Goal: Information Seeking & Learning: Learn about a topic

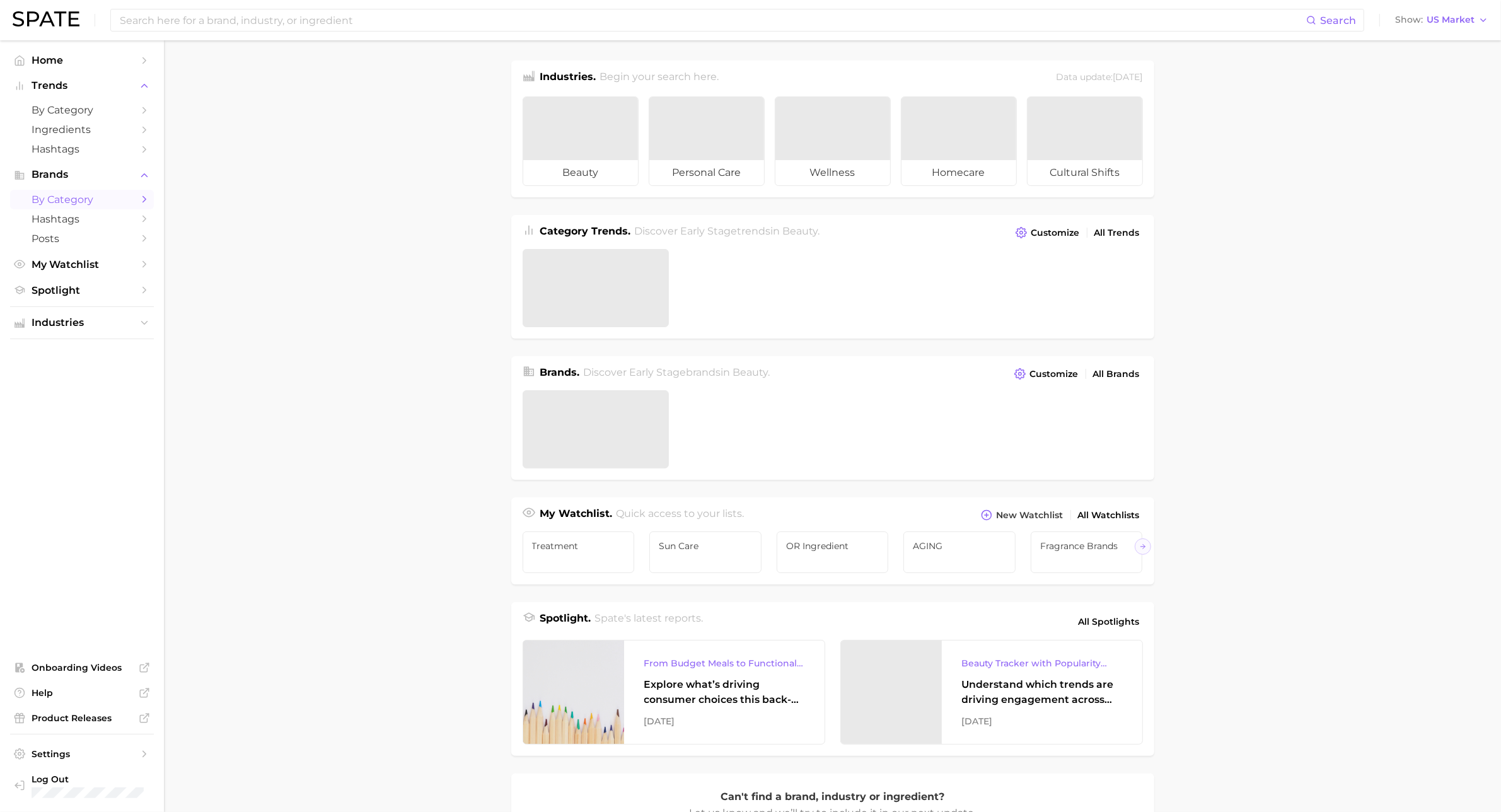
click at [77, 199] on span "by Category" at bounding box center [82, 199] width 101 height 12
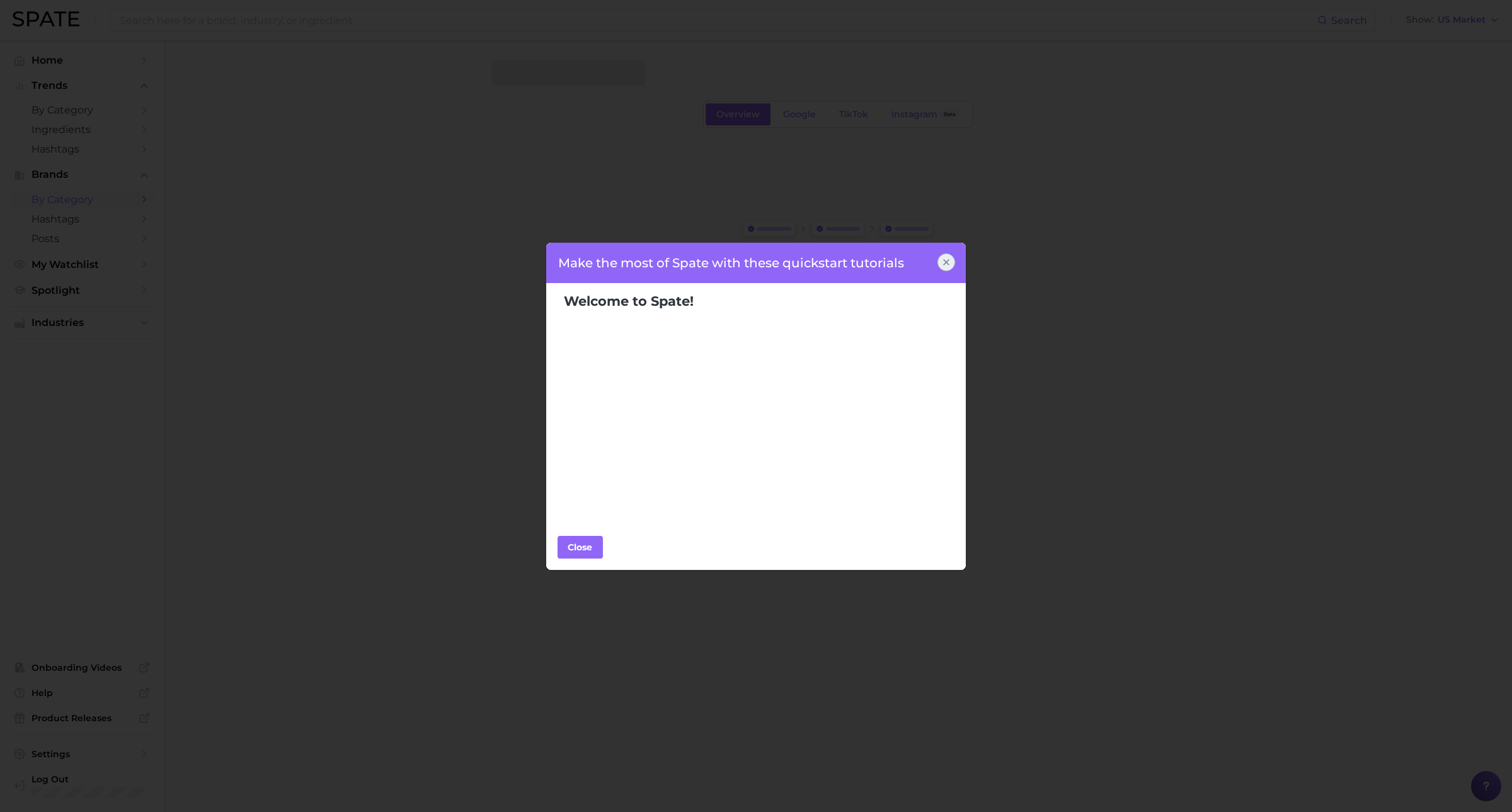
click at [949, 261] on icon at bounding box center [946, 262] width 10 height 10
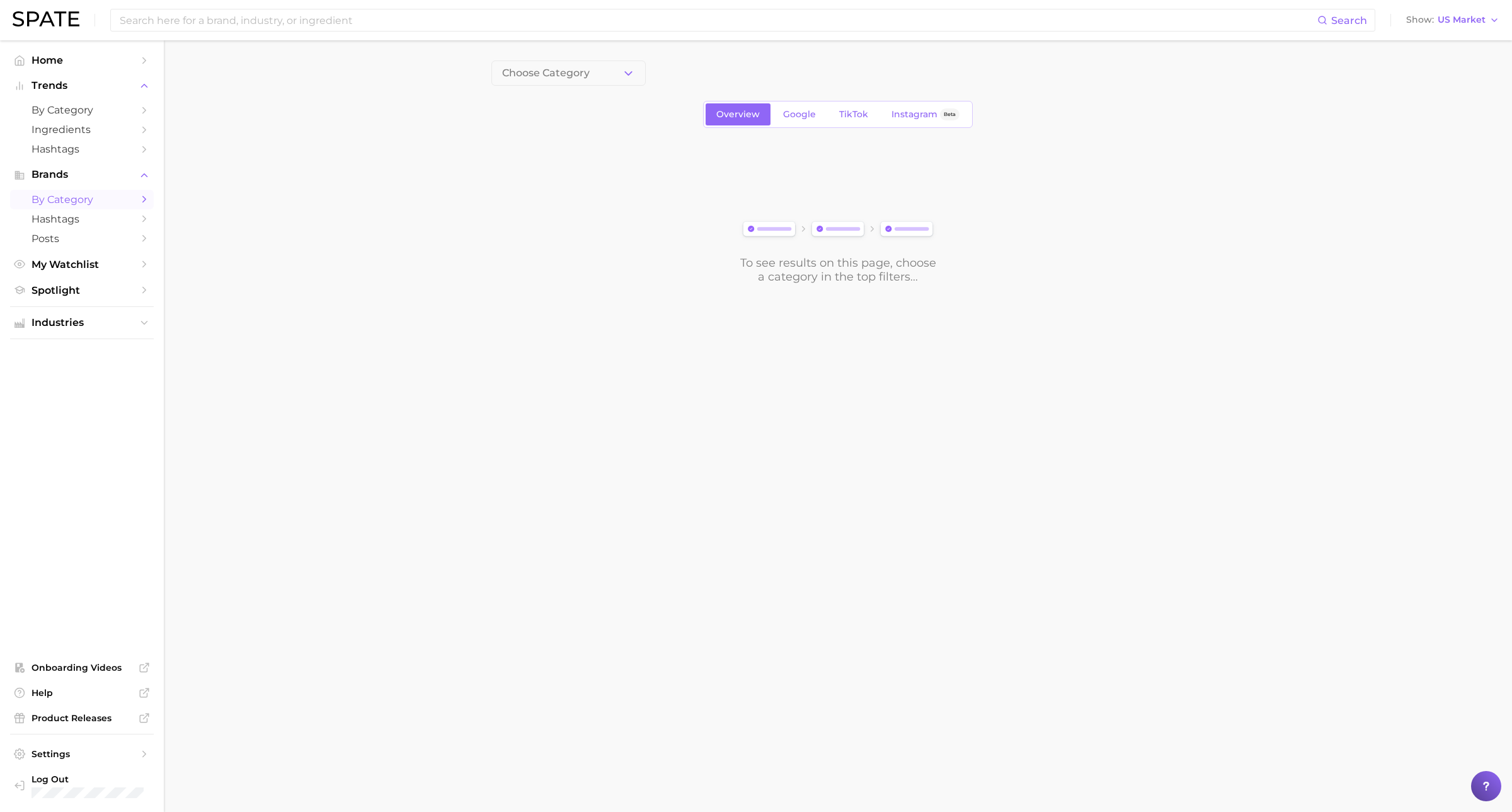
drag, startPoint x: 619, startPoint y: 79, endPoint x: 612, endPoint y: 87, distance: 10.6
click at [619, 79] on button "Choose Category" at bounding box center [568, 73] width 154 height 26
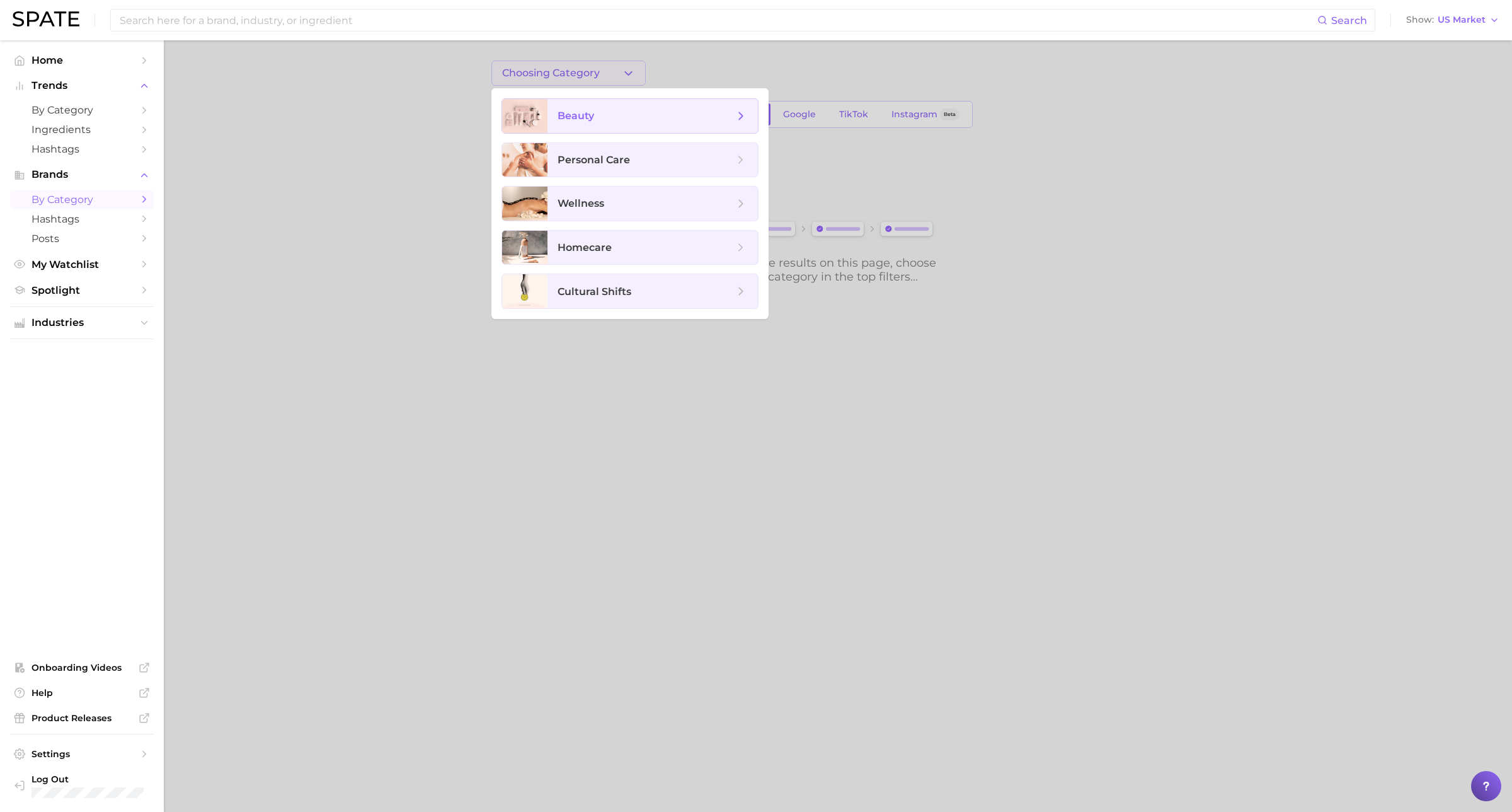
click at [567, 122] on span "beauty" at bounding box center [646, 115] width 176 height 14
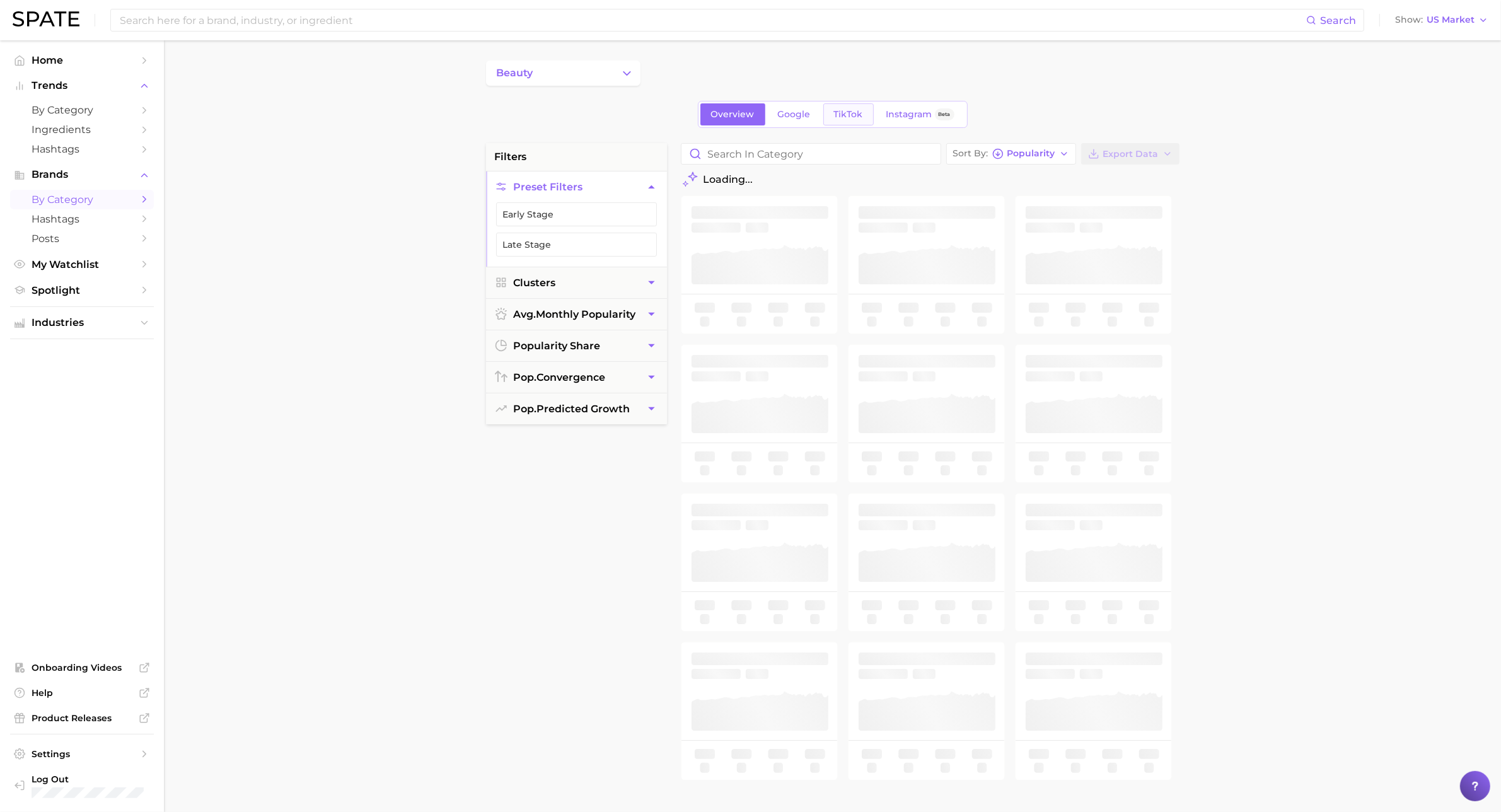
click at [849, 115] on span "TikTok" at bounding box center [848, 114] width 29 height 11
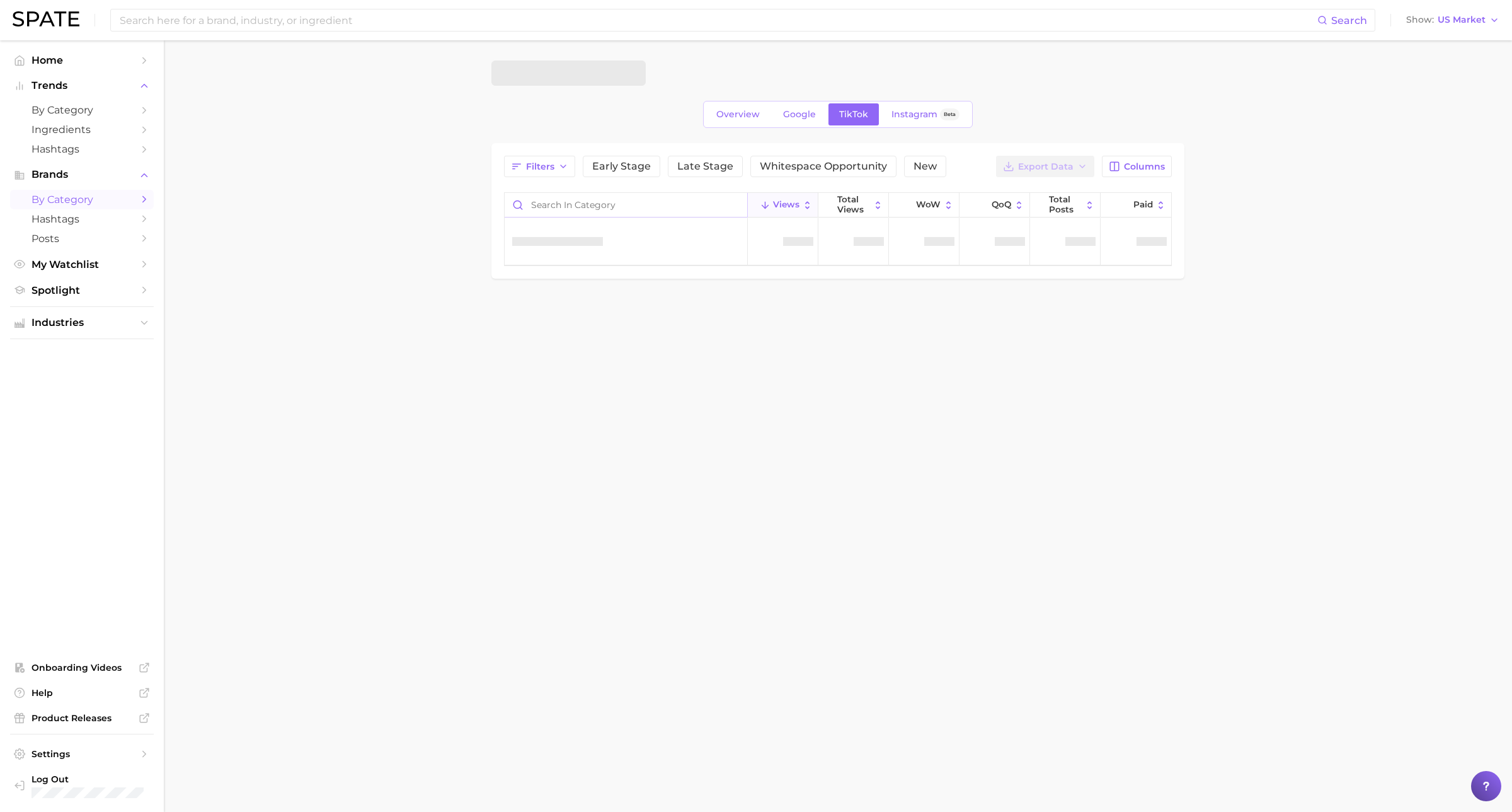
click at [564, 205] on input "Search in category" at bounding box center [625, 204] width 242 height 24
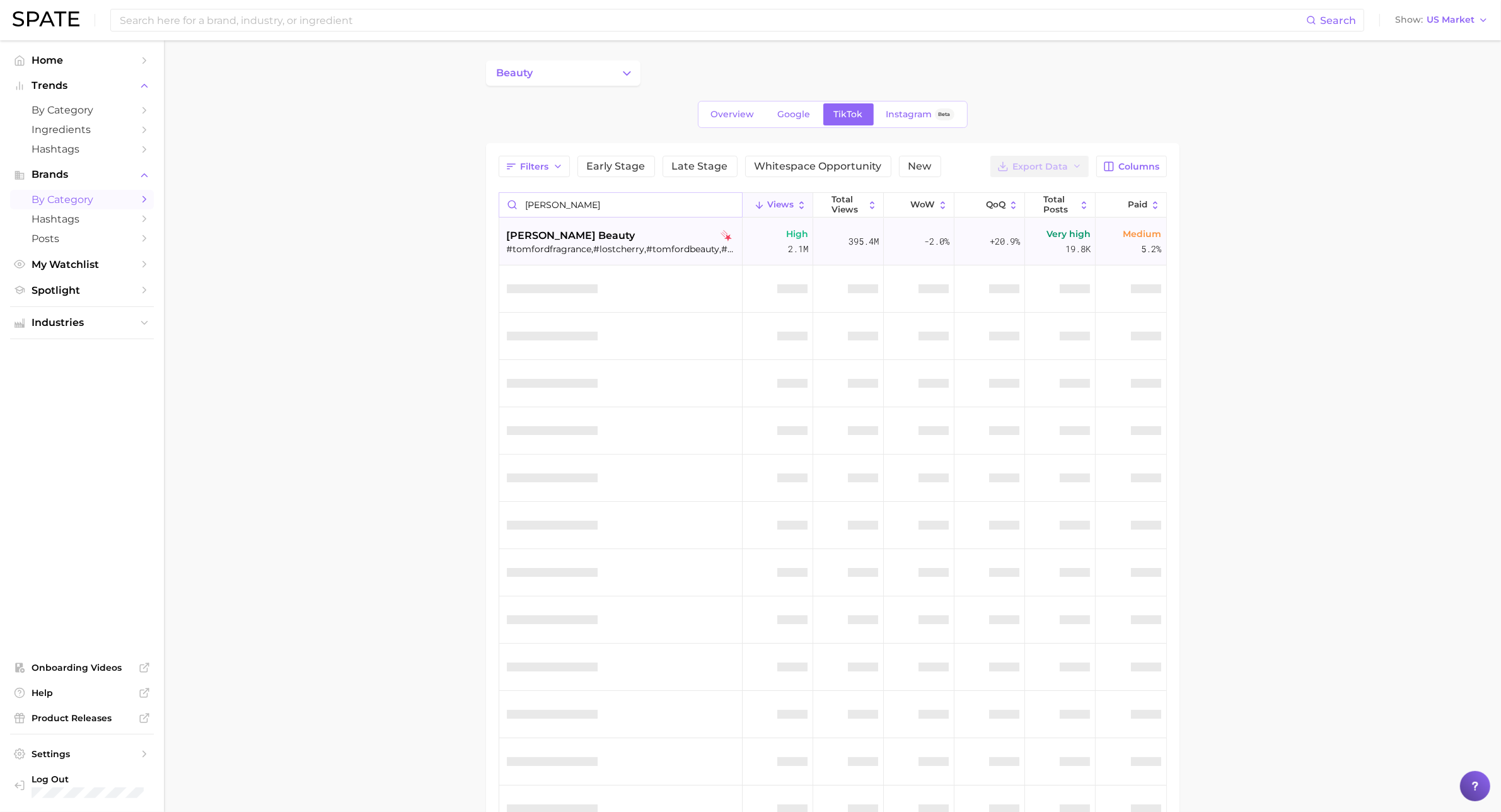
type input "[PERSON_NAME]"
click at [619, 244] on div "#tomfordfragrance,#lostcherry,#tomfordbeauty,#blackorchid,#tomfordbitterpeach,#…" at bounding box center [623, 249] width 231 height 12
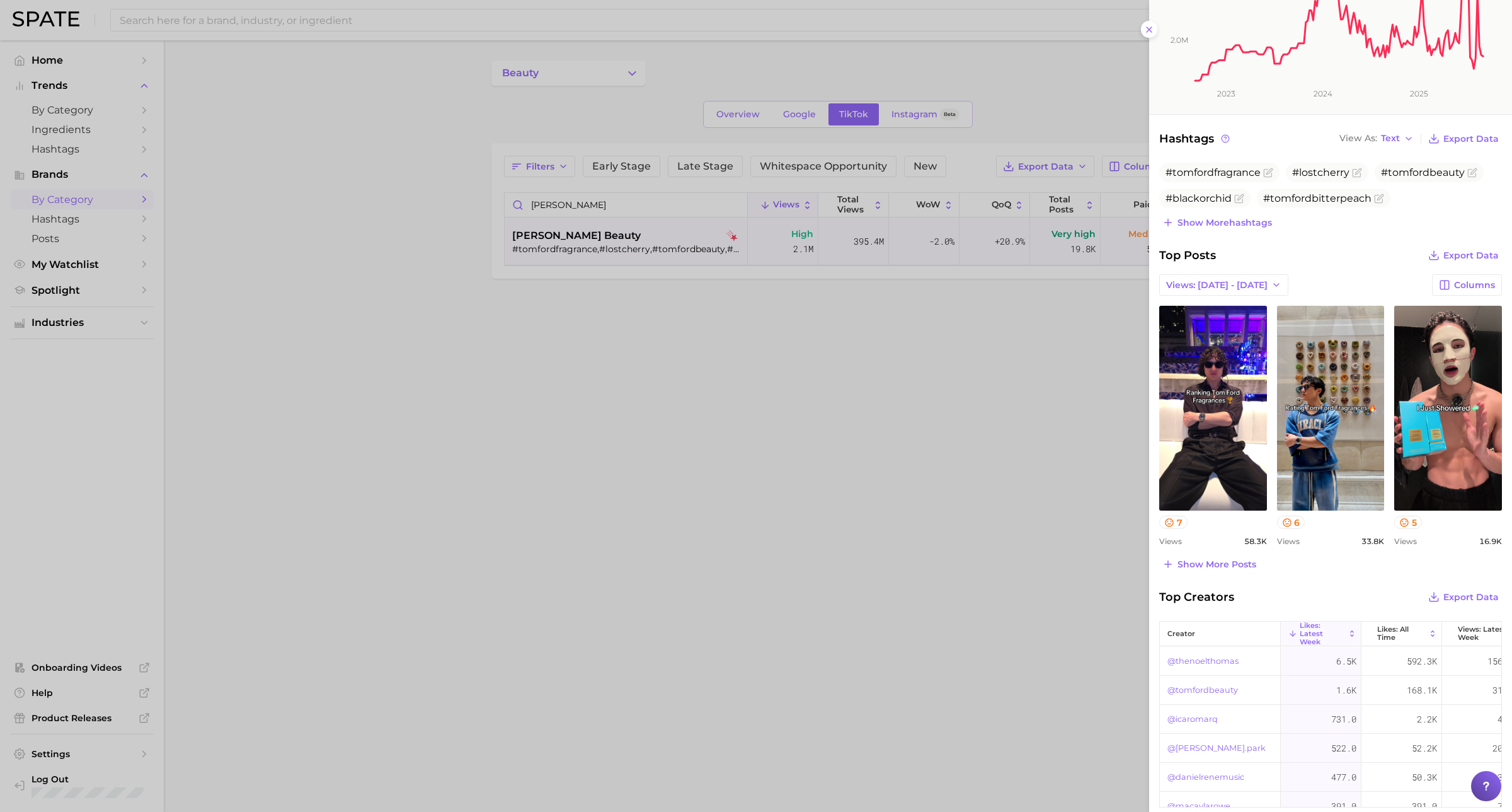
scroll to position [237, 0]
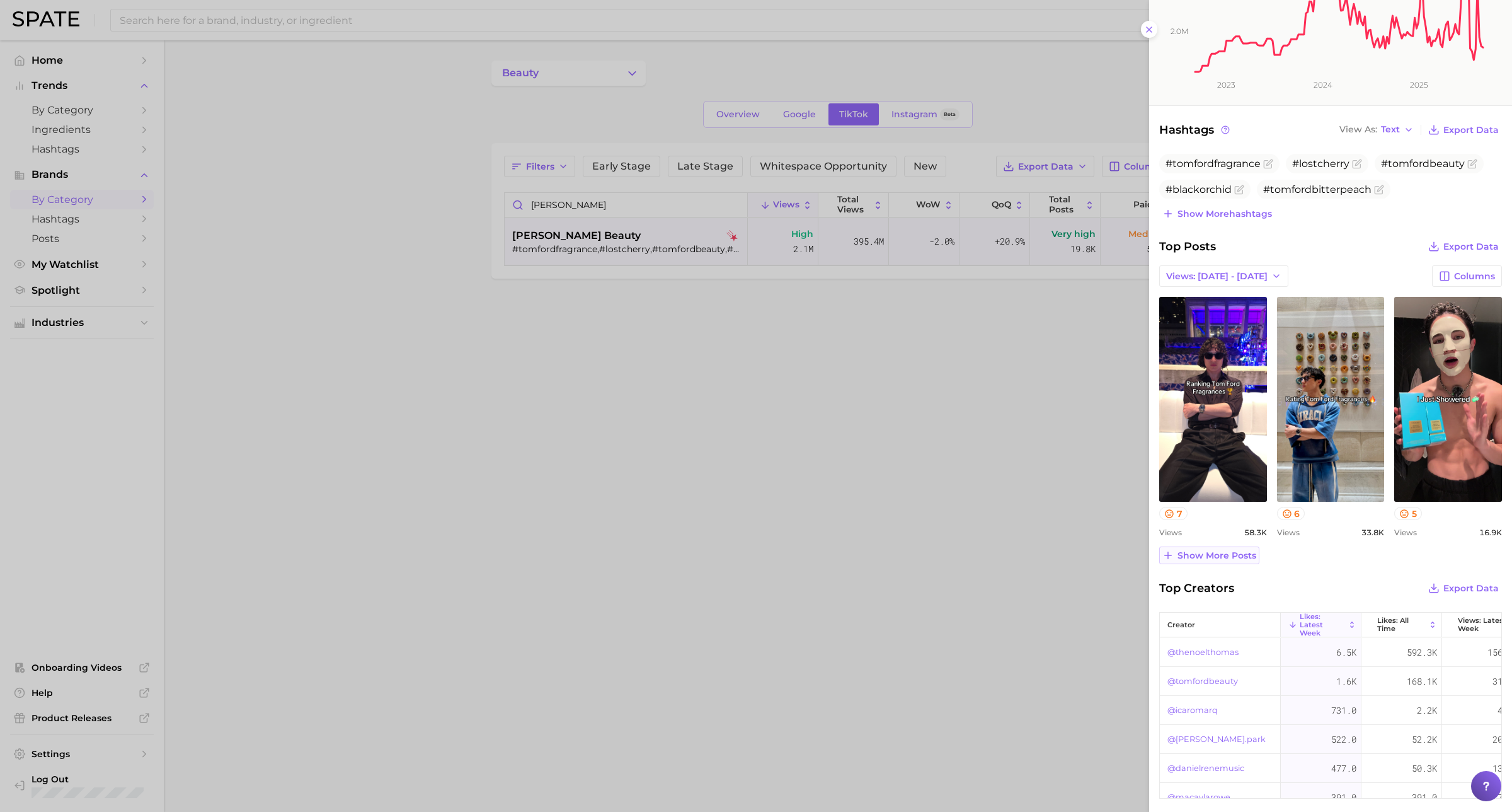
click at [1245, 561] on button "Show more posts" at bounding box center [1210, 555] width 101 height 17
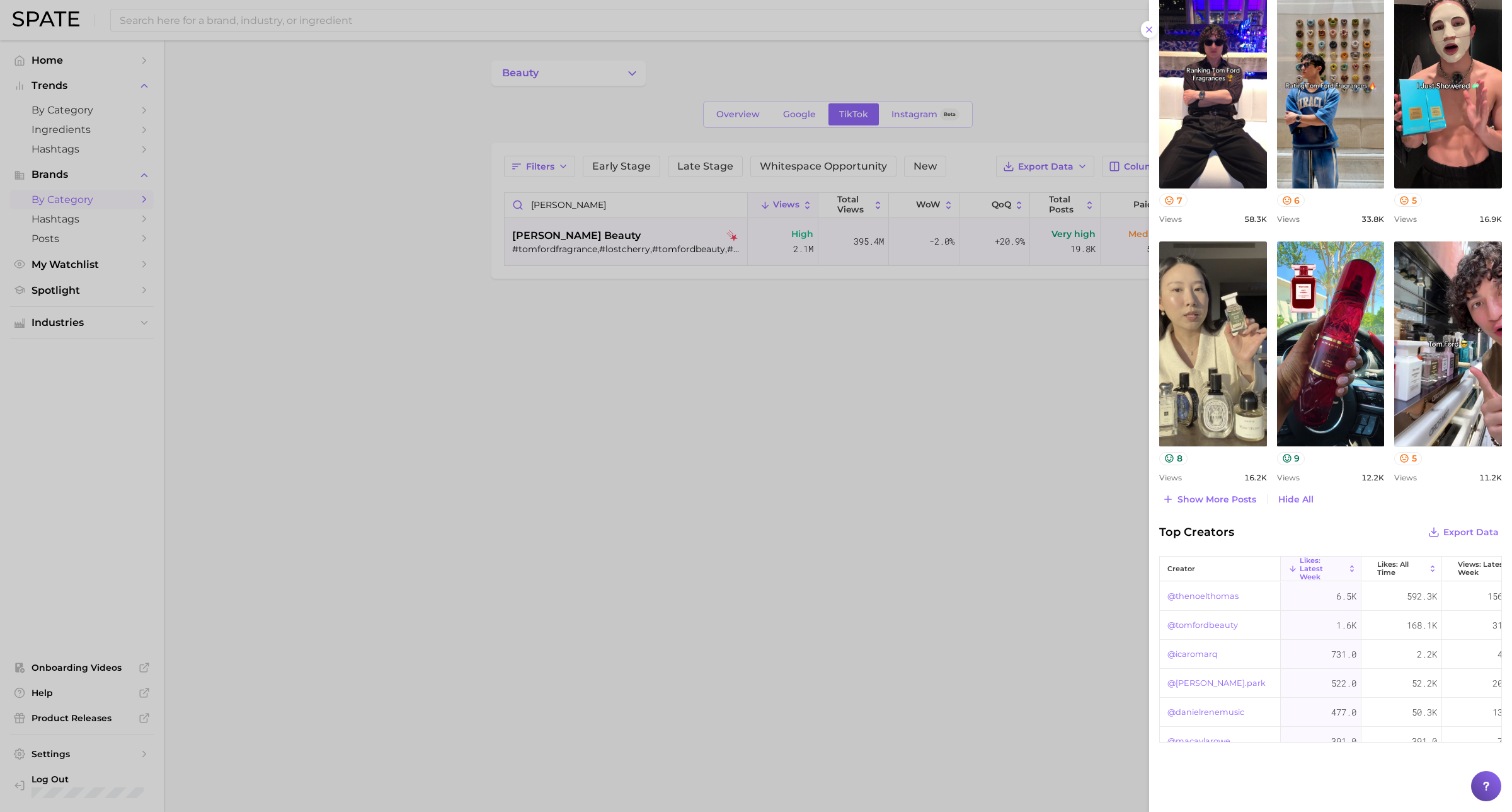
scroll to position [552, 0]
click at [1204, 505] on button "Show more posts" at bounding box center [1210, 497] width 101 height 17
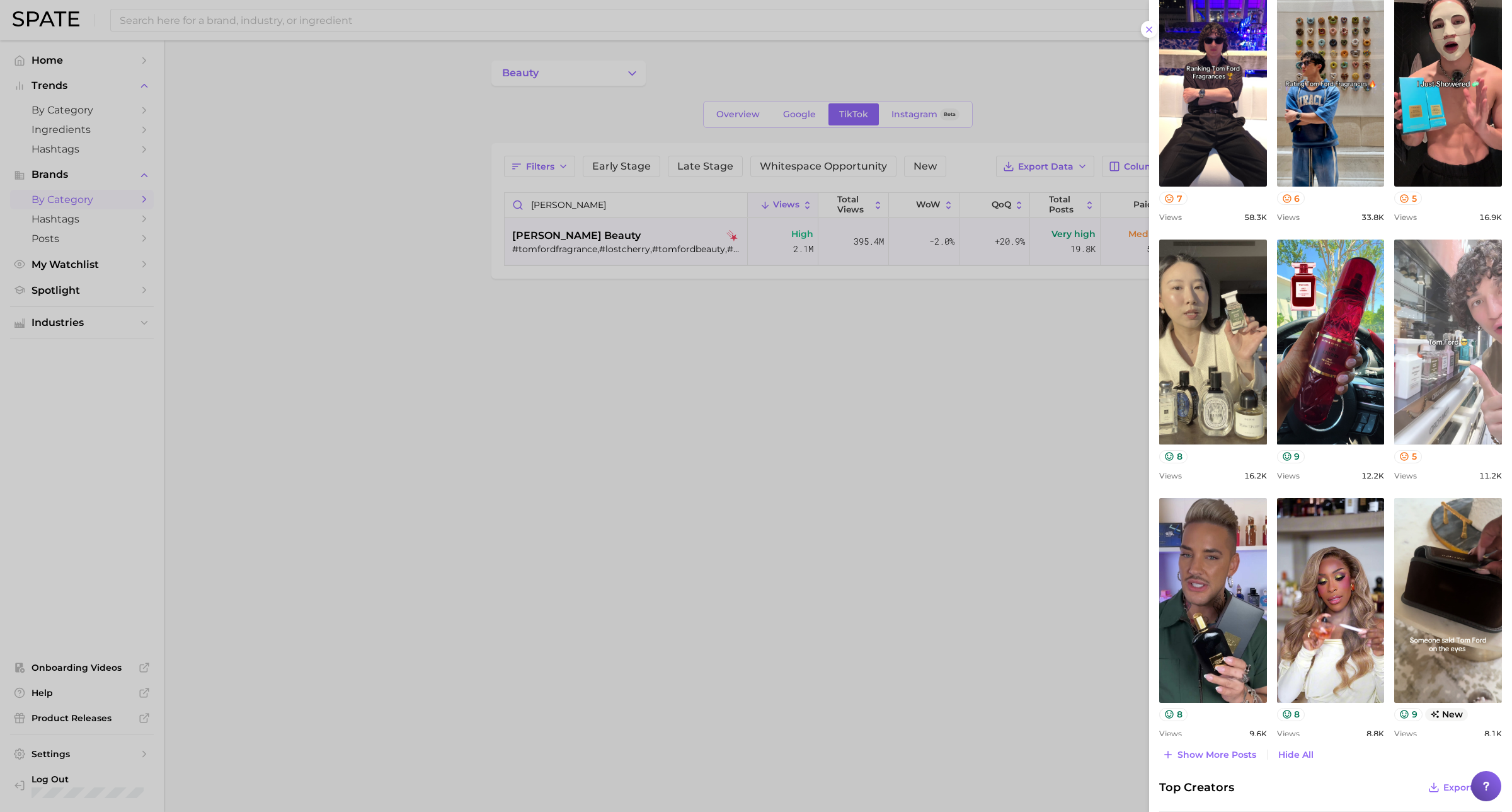
scroll to position [630, 0]
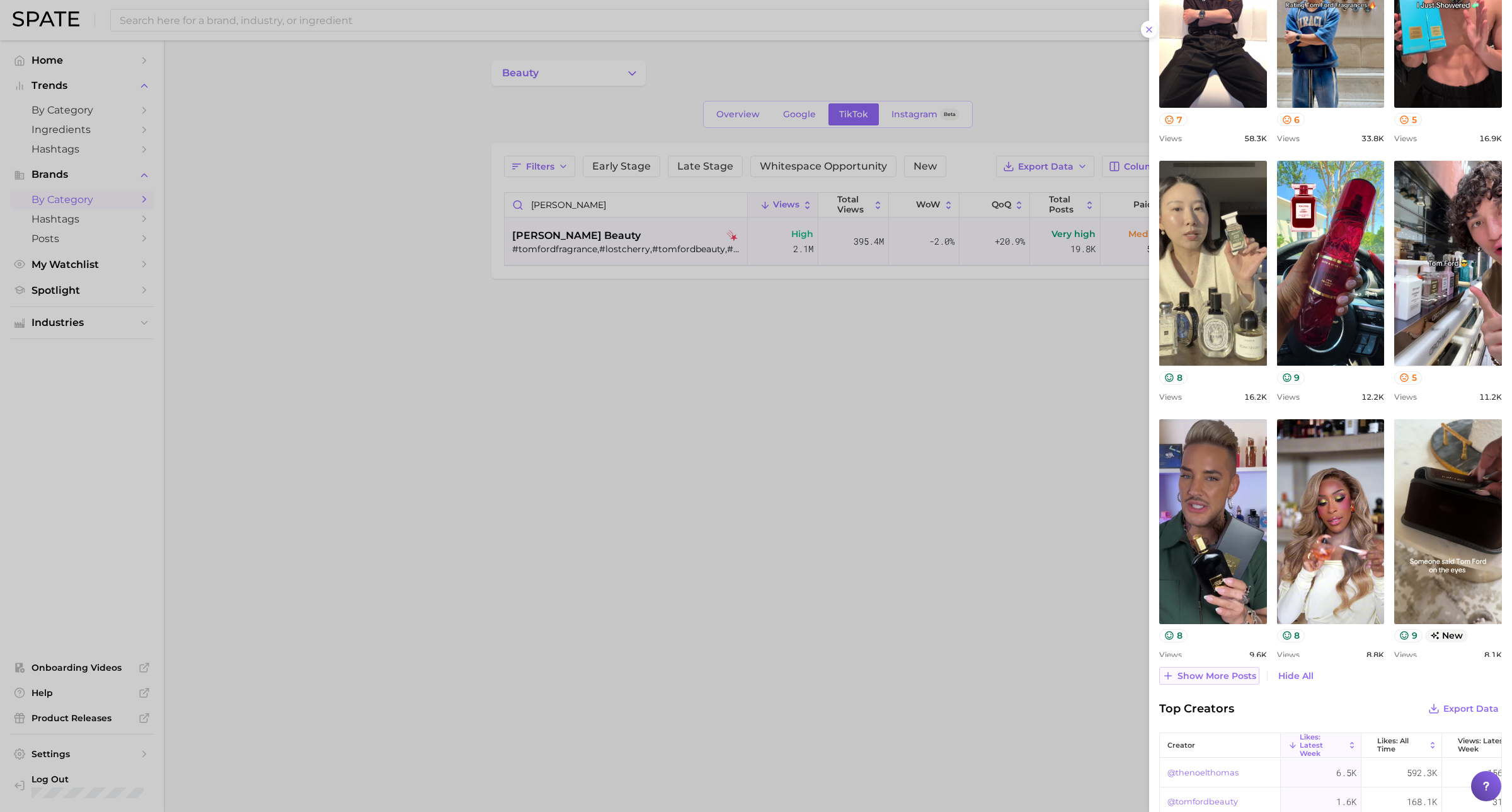
click at [1238, 682] on button "Show more posts" at bounding box center [1210, 675] width 101 height 17
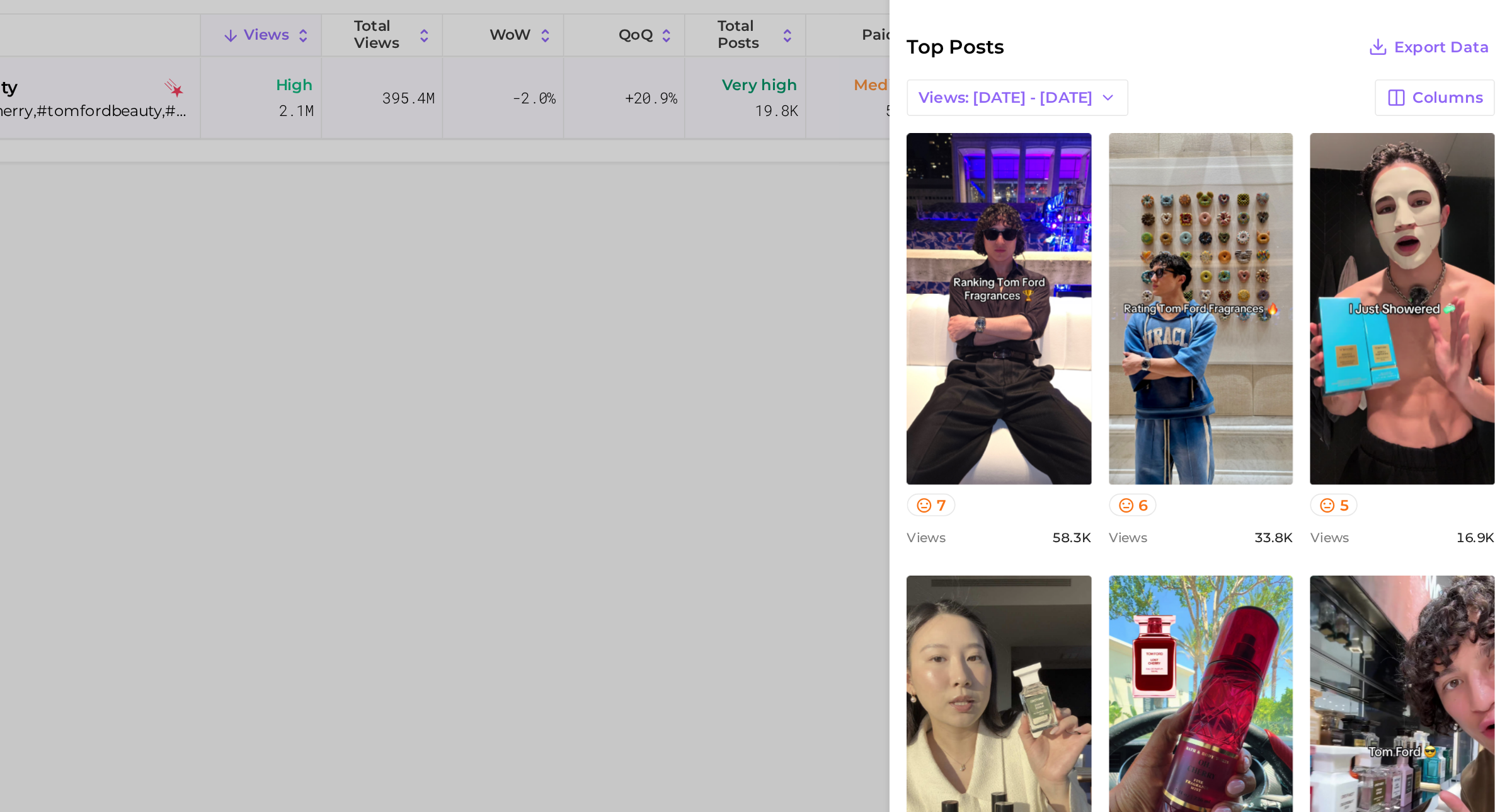
scroll to position [270, 0]
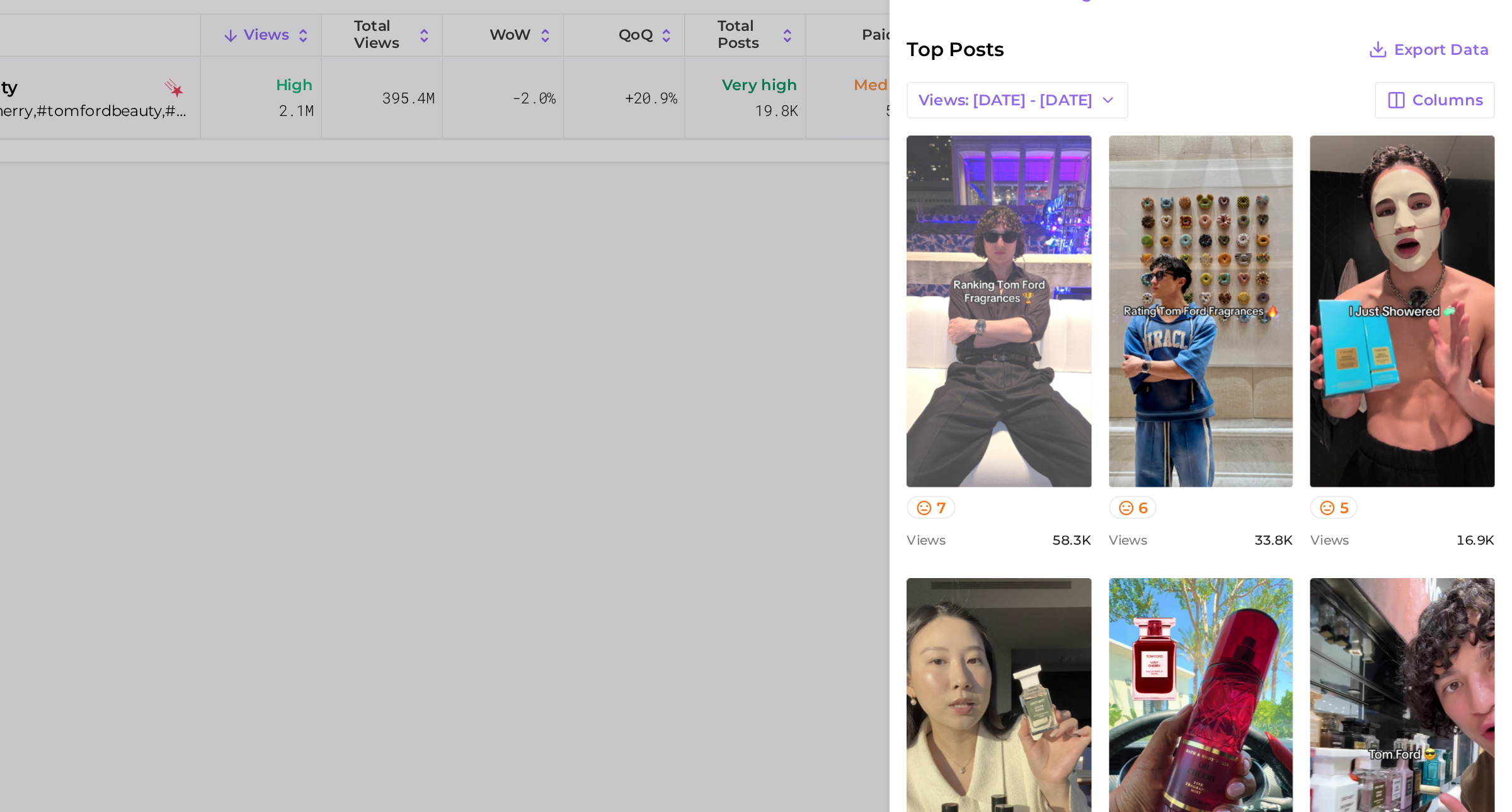
click at [1205, 334] on link "view post on TikTok" at bounding box center [1213, 366] width 108 height 204
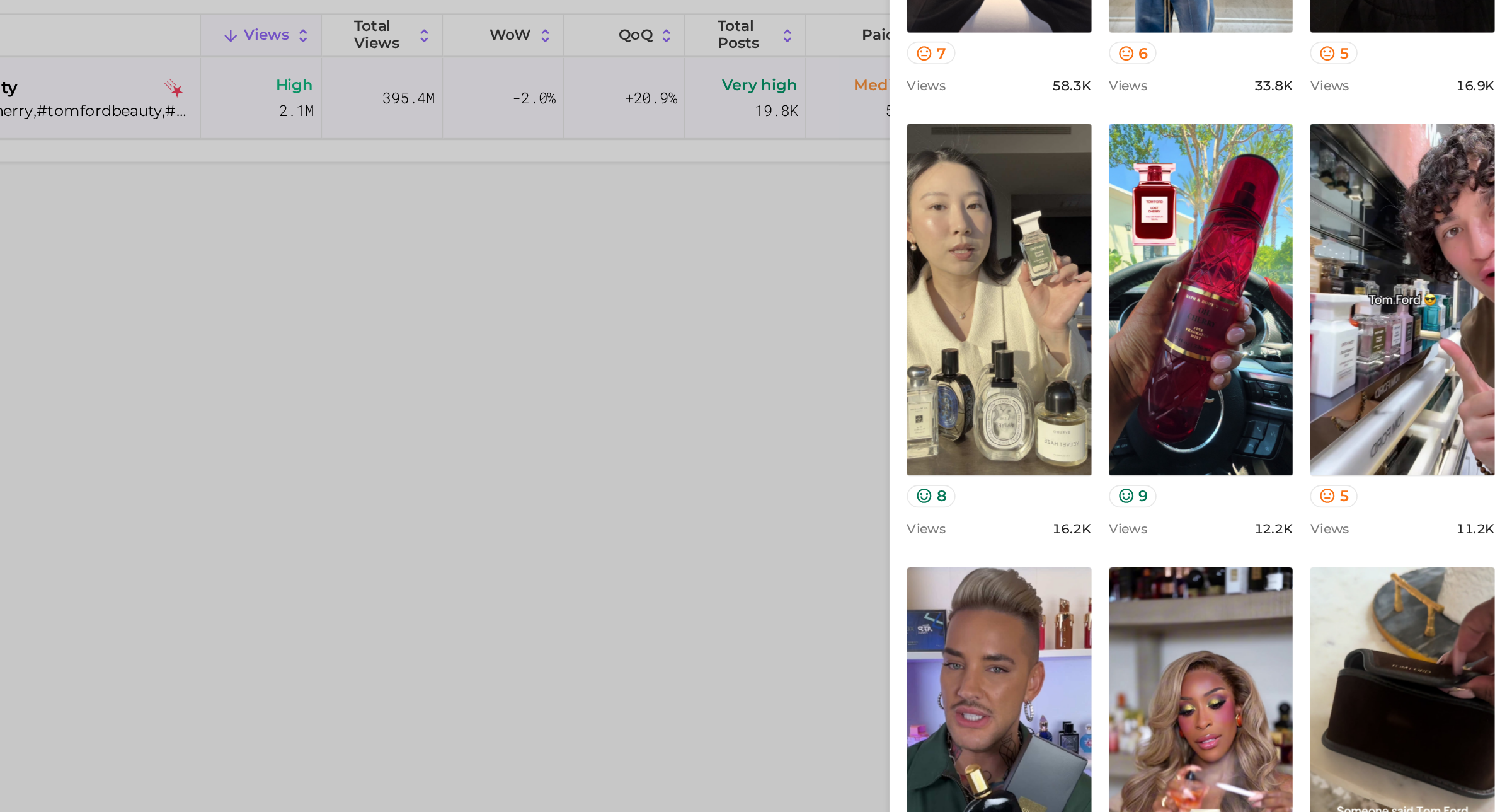
scroll to position [363, 0]
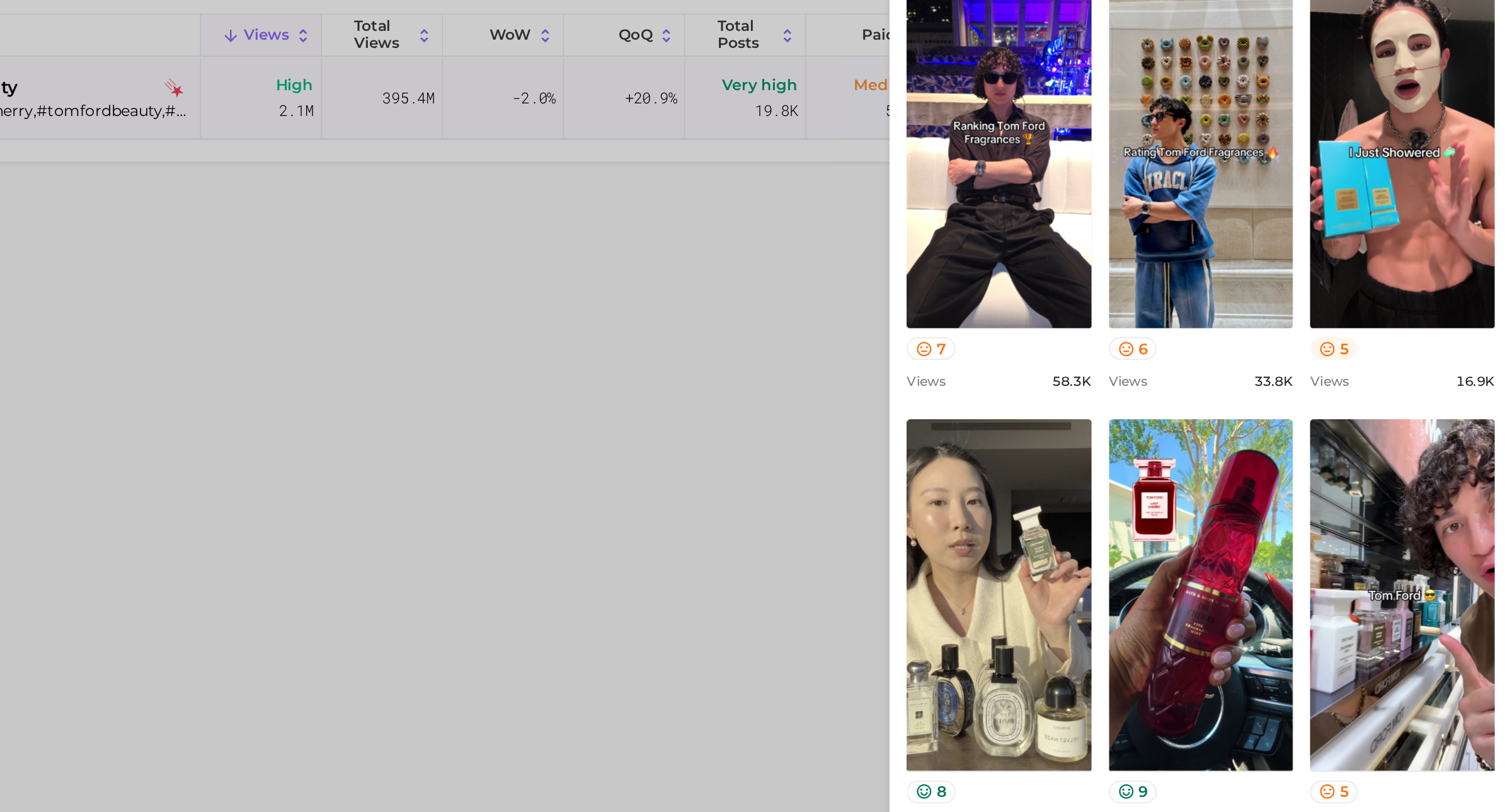
click at [1399, 387] on icon at bounding box center [1404, 387] width 10 height 10
click at [1402, 387] on button "5" at bounding box center [1408, 387] width 28 height 13
click at [1282, 392] on icon at bounding box center [1287, 387] width 10 height 10
click at [1289, 386] on button "6" at bounding box center [1291, 387] width 28 height 13
click at [1169, 389] on icon at bounding box center [1169, 387] width 10 height 10
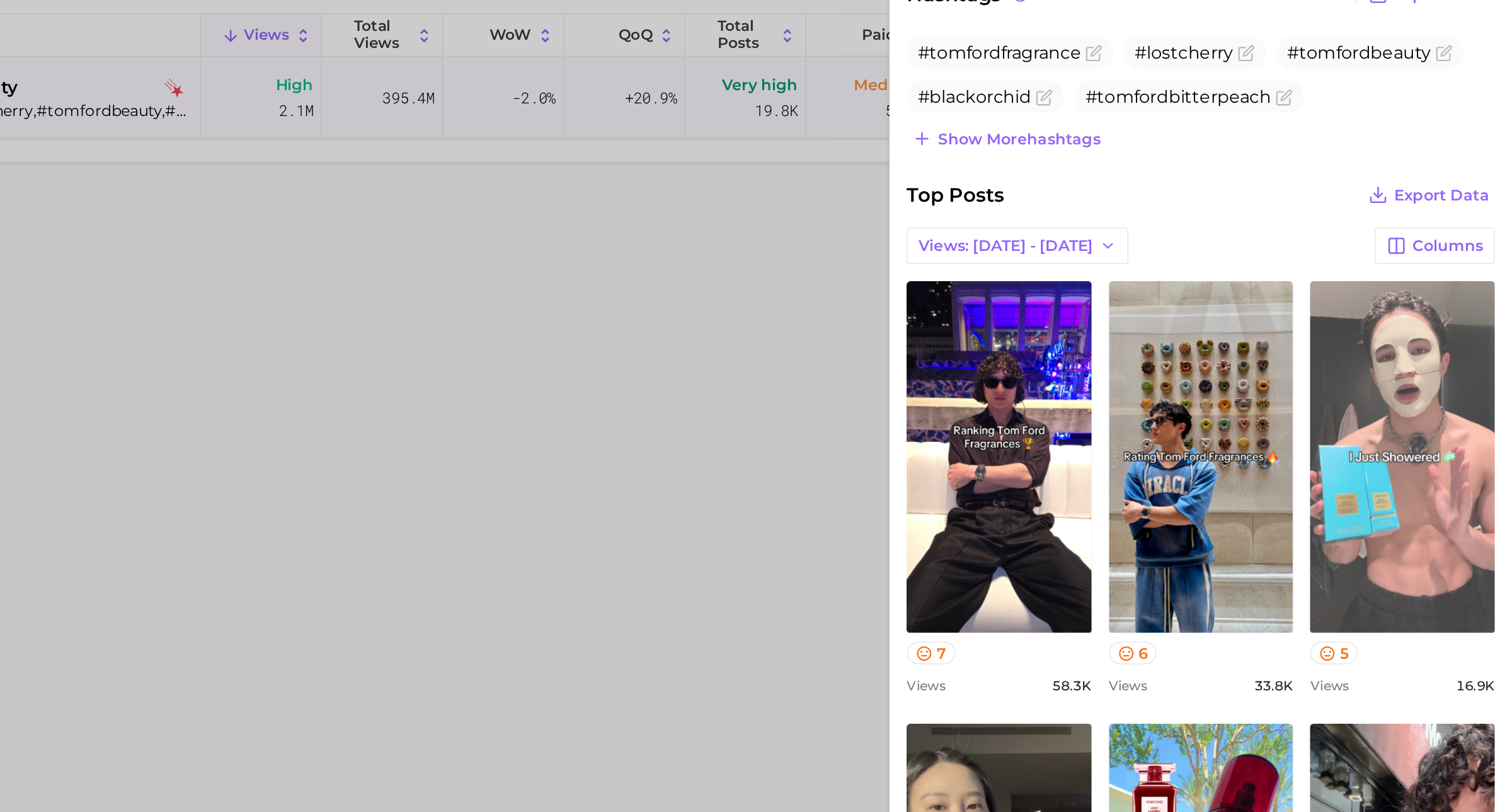
scroll to position [0, 0]
